Goal: Task Accomplishment & Management: Use online tool/utility

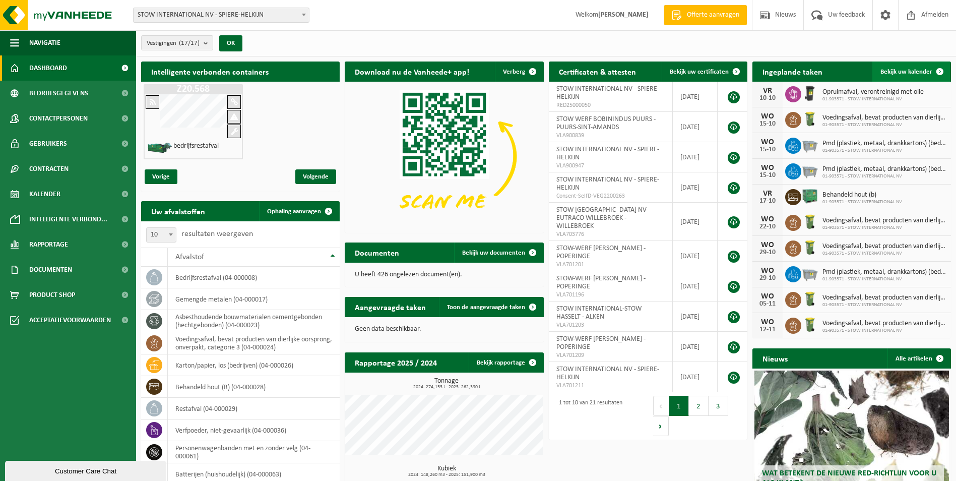
click at [891, 71] on span "Bekijk uw kalender" at bounding box center [906, 72] width 52 height 7
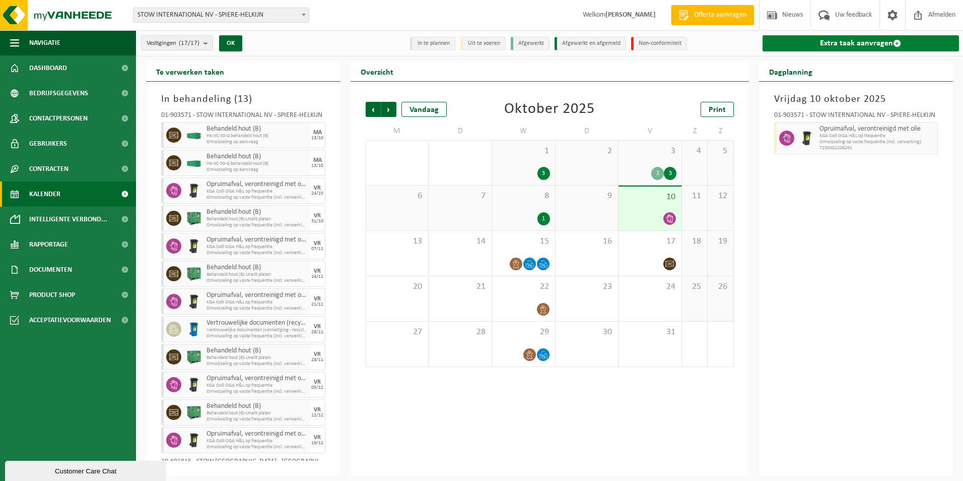
click at [860, 43] on link "Extra taak aanvragen" at bounding box center [861, 43] width 197 height 16
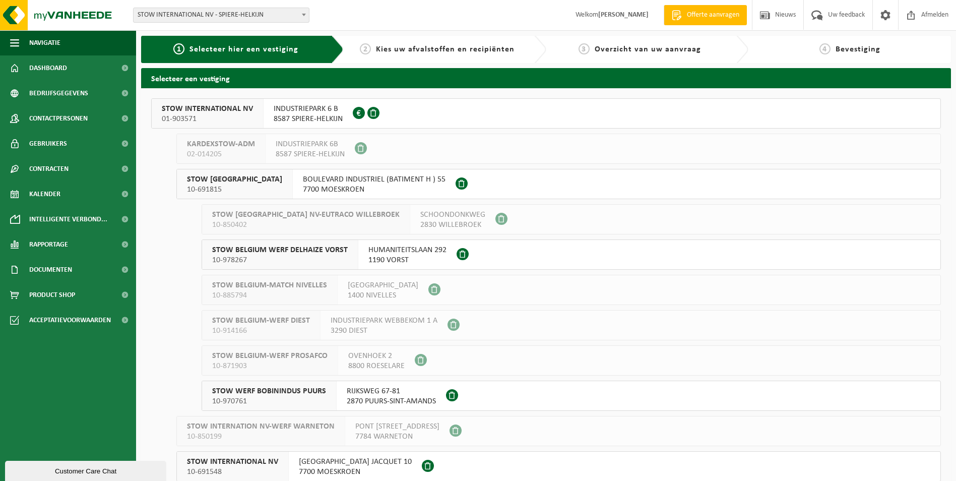
click at [216, 117] on span "01-903571" at bounding box center [207, 119] width 91 height 10
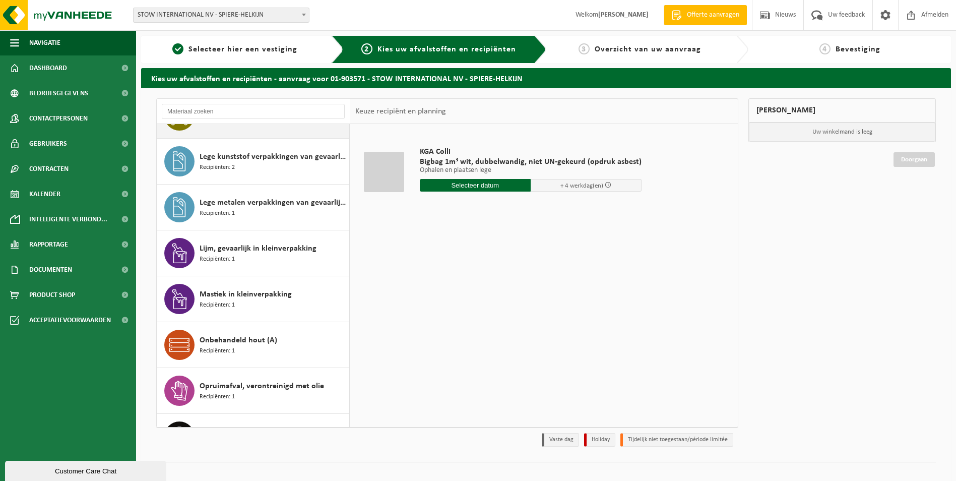
scroll to position [353, 0]
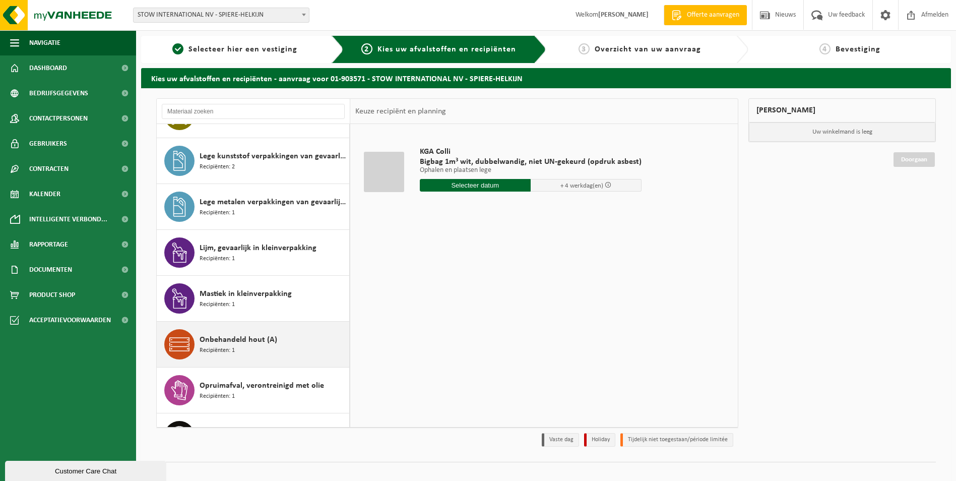
drag, startPoint x: 227, startPoint y: 349, endPoint x: 235, endPoint y: 345, distance: 9.5
click at [226, 349] on span "Recipiënten: 1" at bounding box center [217, 351] width 35 height 10
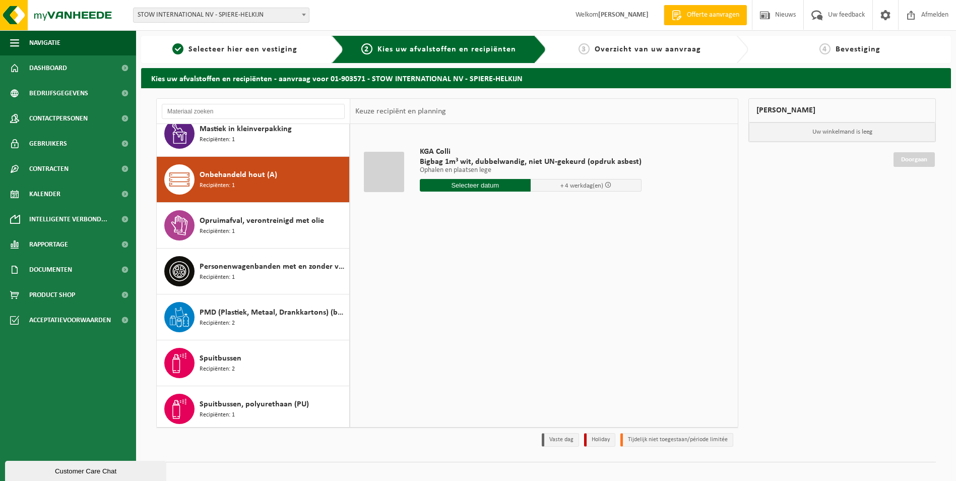
scroll to position [550, 0]
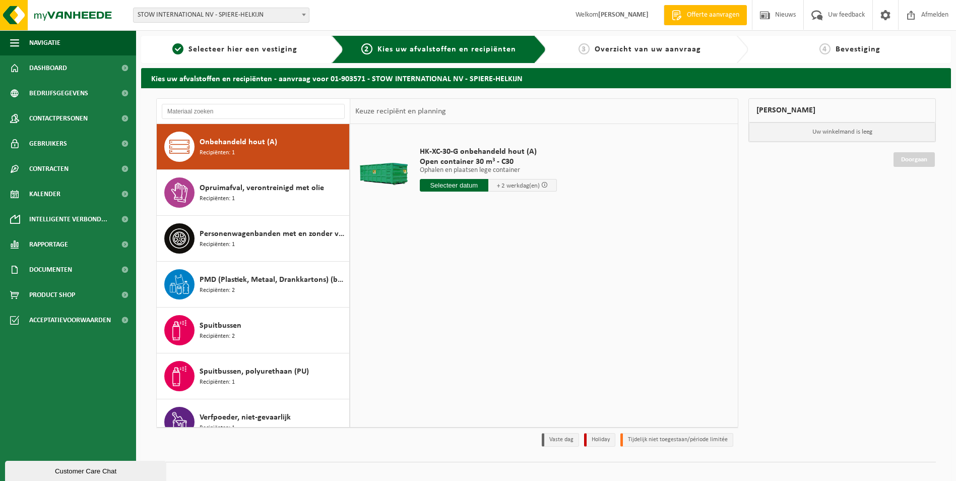
click at [465, 185] on input "text" at bounding box center [454, 185] width 69 height 13
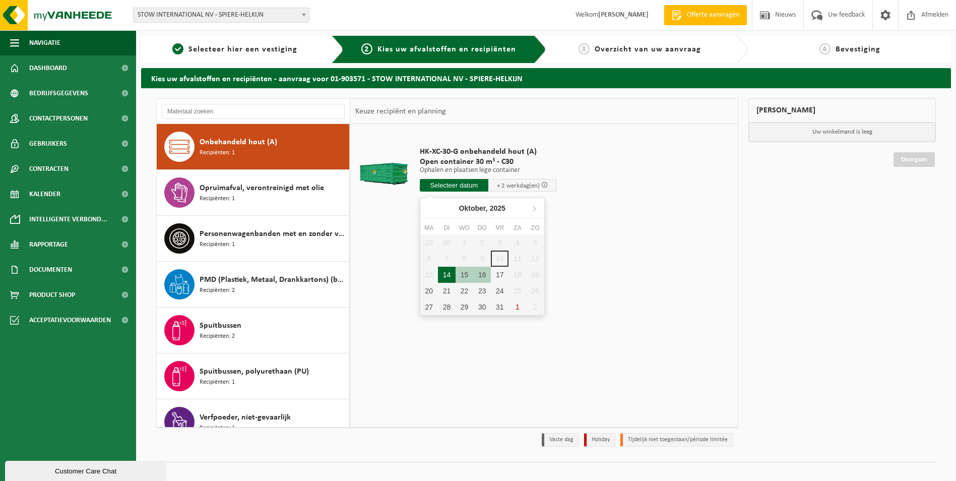
click at [441, 275] on div "14" at bounding box center [447, 275] width 18 height 16
type input "Van 2025-10-14"
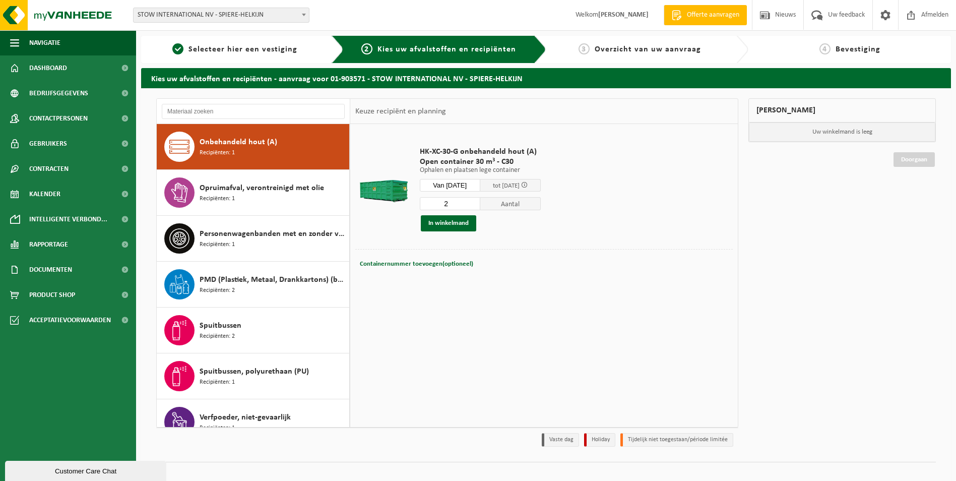
type input "2"
click at [480, 200] on input "2" at bounding box center [450, 203] width 60 height 13
click at [462, 224] on button "In winkelmand" at bounding box center [448, 223] width 55 height 16
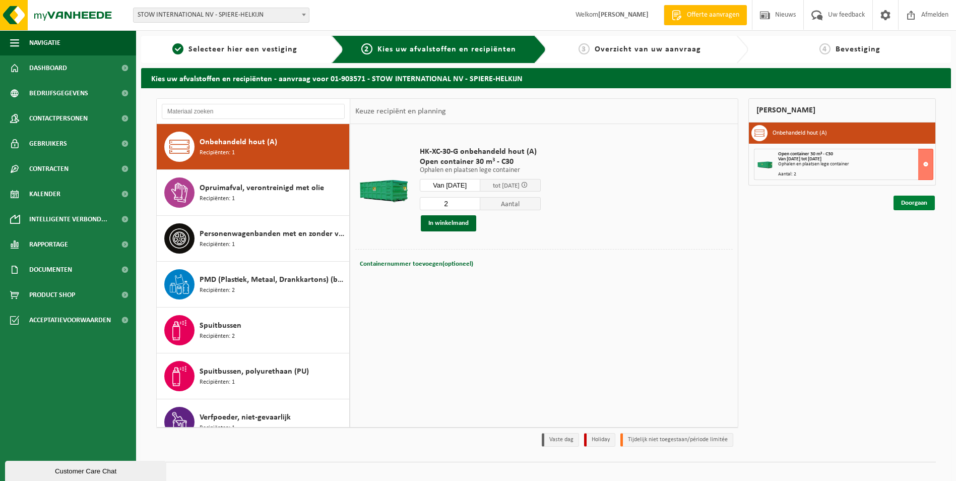
click at [907, 206] on link "Doorgaan" at bounding box center [913, 202] width 41 height 15
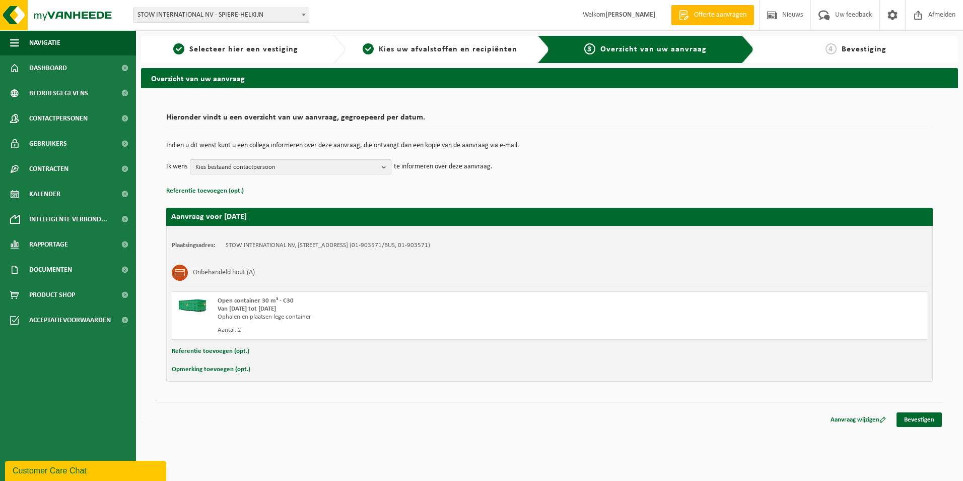
click at [384, 167] on b "button" at bounding box center [386, 167] width 9 height 14
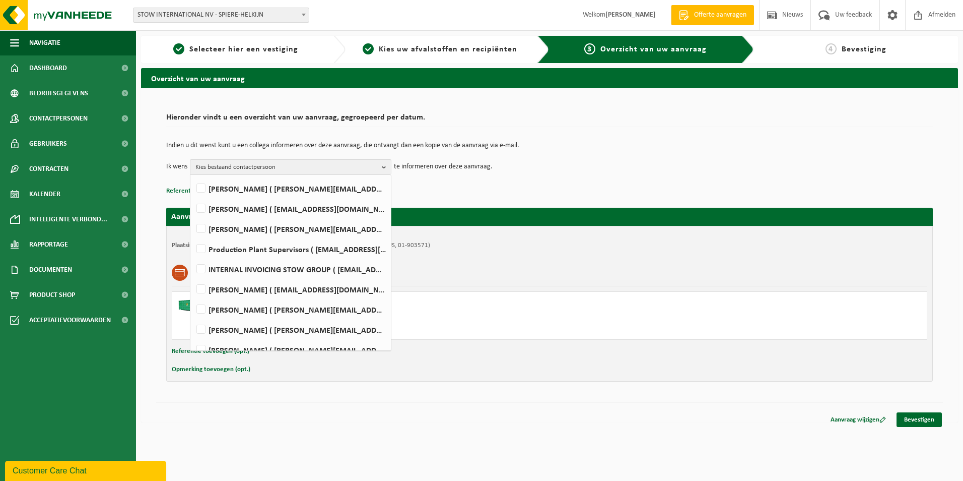
scroll to position [247, 0]
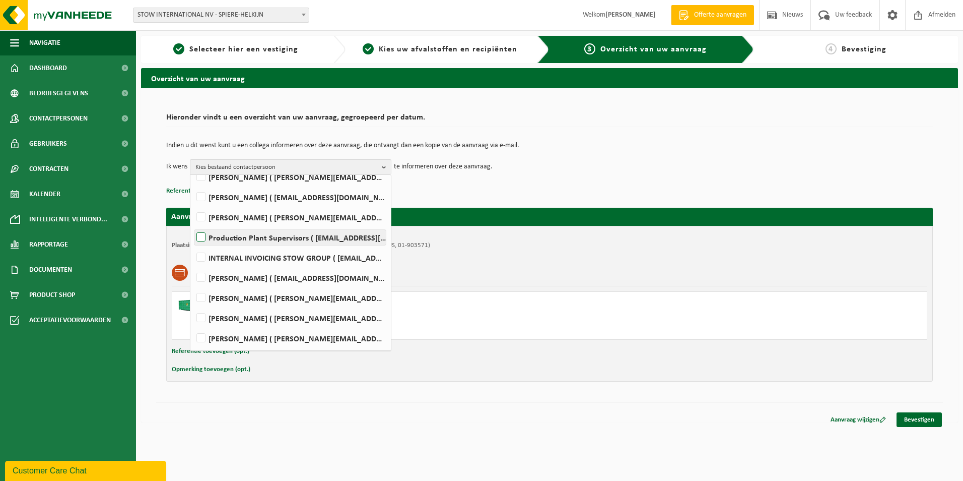
click at [200, 237] on label "Production Plant Supervisors ( plantsupervisors@stow-group.com )" at bounding box center [289, 237] width 191 height 15
click at [193, 225] on input "Production Plant Supervisors ( plantsupervisors@stow-group.com )" at bounding box center [192, 224] width 1 height 1
checkbox input "true"
click at [923, 419] on link "Bevestigen" at bounding box center [919, 419] width 45 height 15
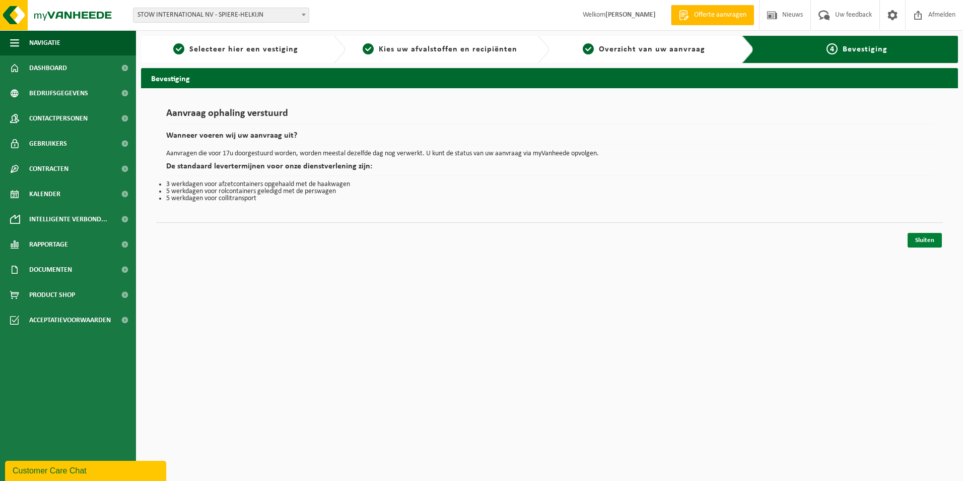
click at [932, 244] on link "Sluiten" at bounding box center [925, 240] width 34 height 15
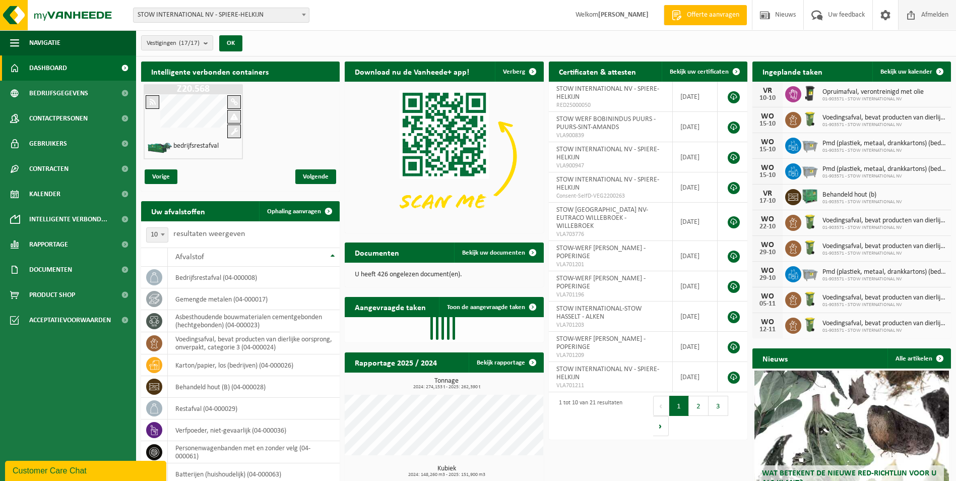
click at [934, 14] on span "Afmelden" at bounding box center [934, 15] width 32 height 30
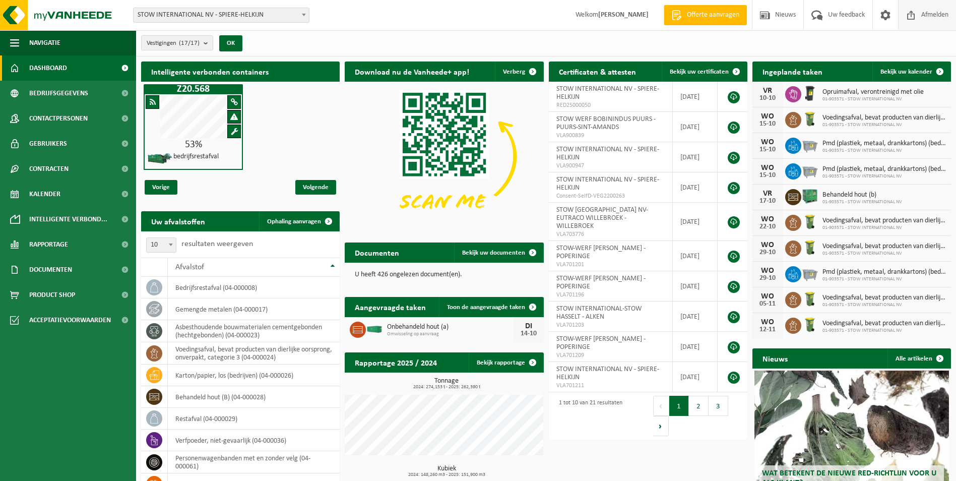
click at [938, 16] on span "Afmelden" at bounding box center [934, 15] width 32 height 30
